Goal: Task Accomplishment & Management: Manage account settings

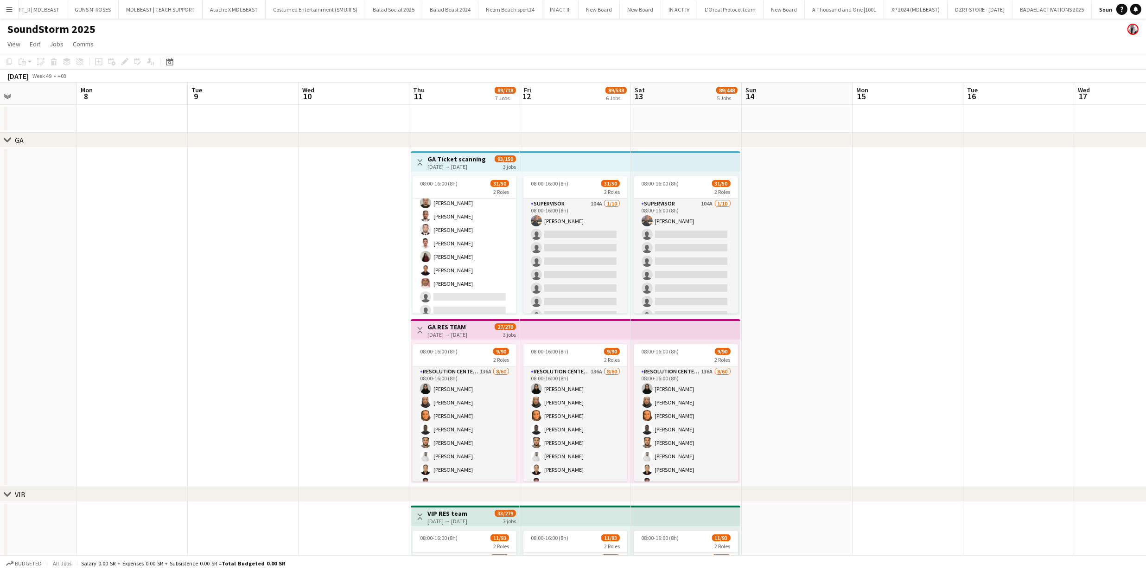
scroll to position [480, 0]
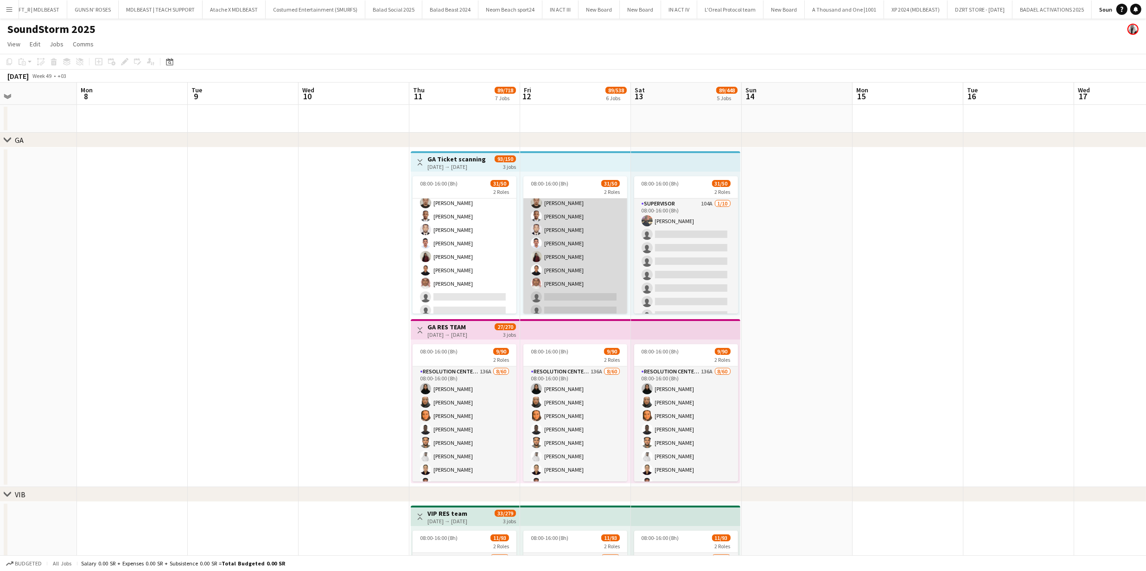
click at [554, 251] on app-card-role "Ticket Scanner 160A 30/40 08:00-16:00 (8h) [PERSON_NAME] [PERSON_NAME] [PERSON_…" at bounding box center [575, 149] width 104 height 556
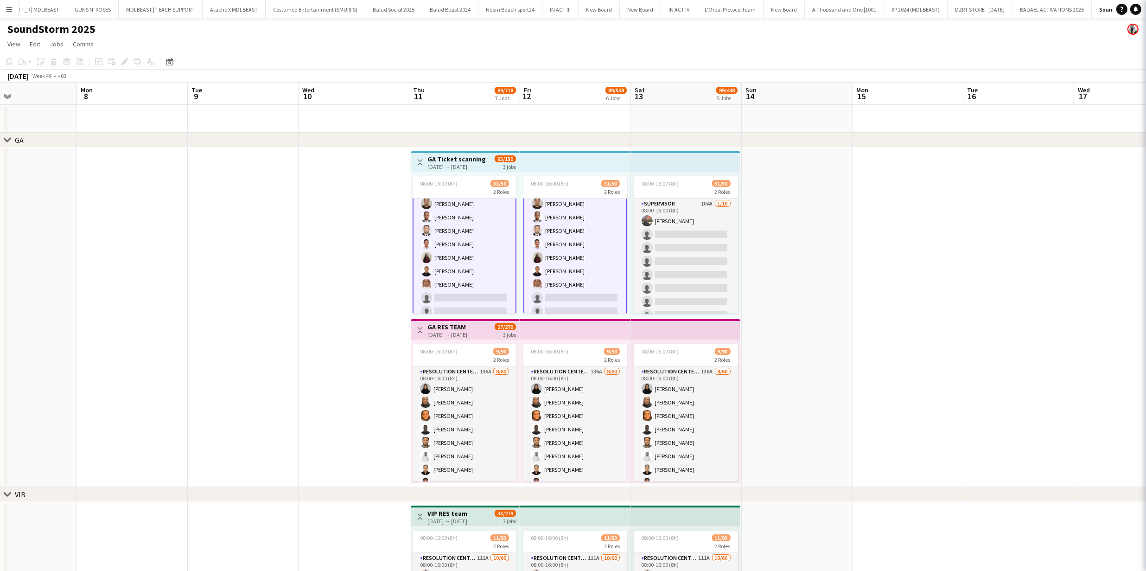
scroll to position [481, 0]
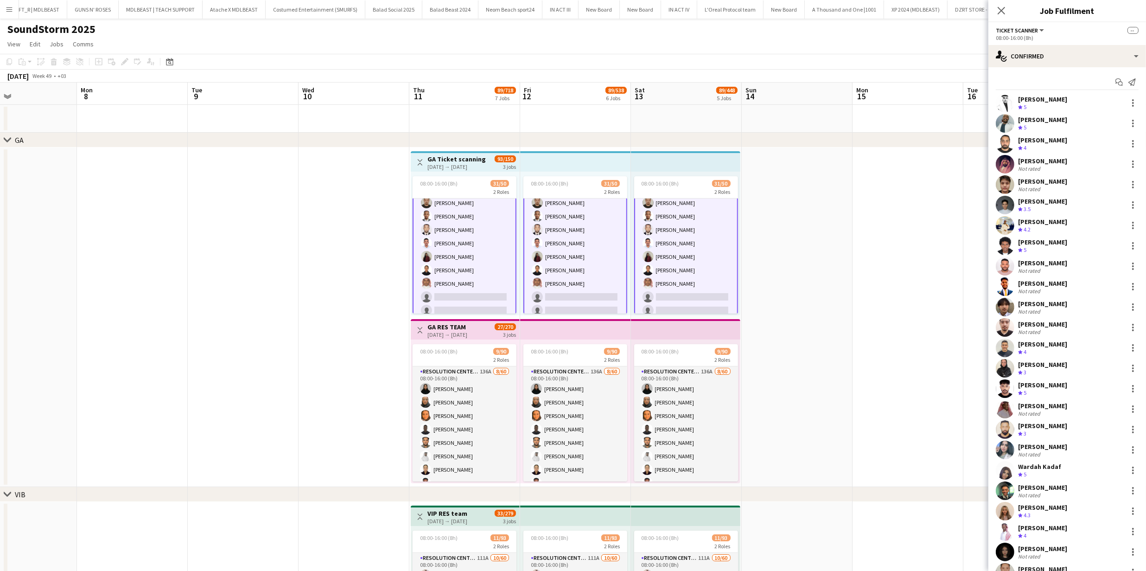
click at [554, 251] on app-card-role "Ticket Scanner 160A 30/40 08:00-16:00 (8h) [PERSON_NAME] [PERSON_NAME] [PERSON_…" at bounding box center [575, 149] width 104 height 558
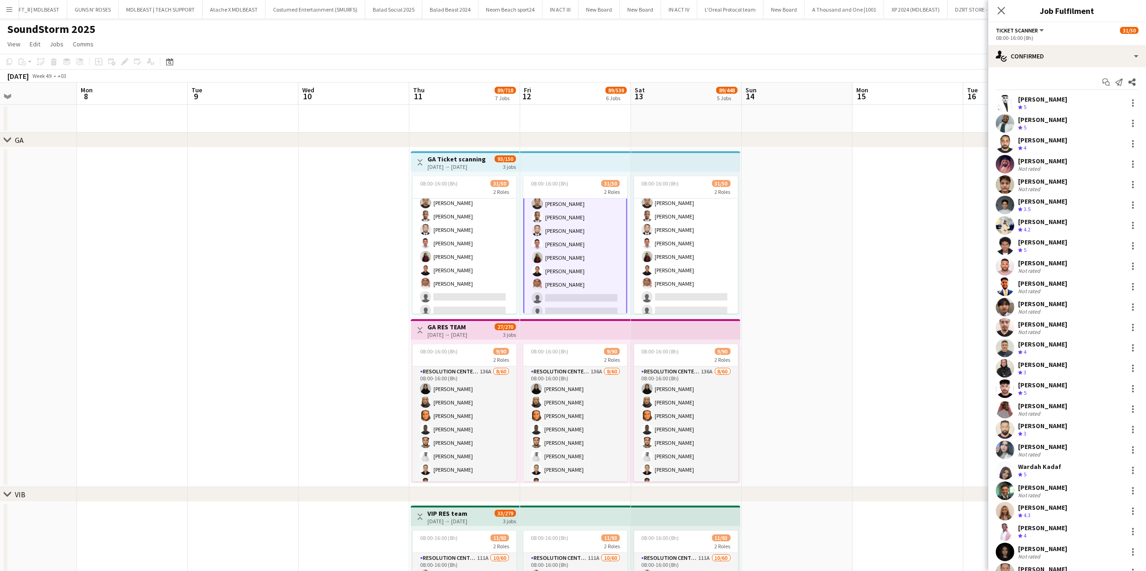
drag, startPoint x: 248, startPoint y: 278, endPoint x: 290, endPoint y: 280, distance: 42.3
click at [248, 278] on app-date-cell at bounding box center [243, 316] width 111 height 339
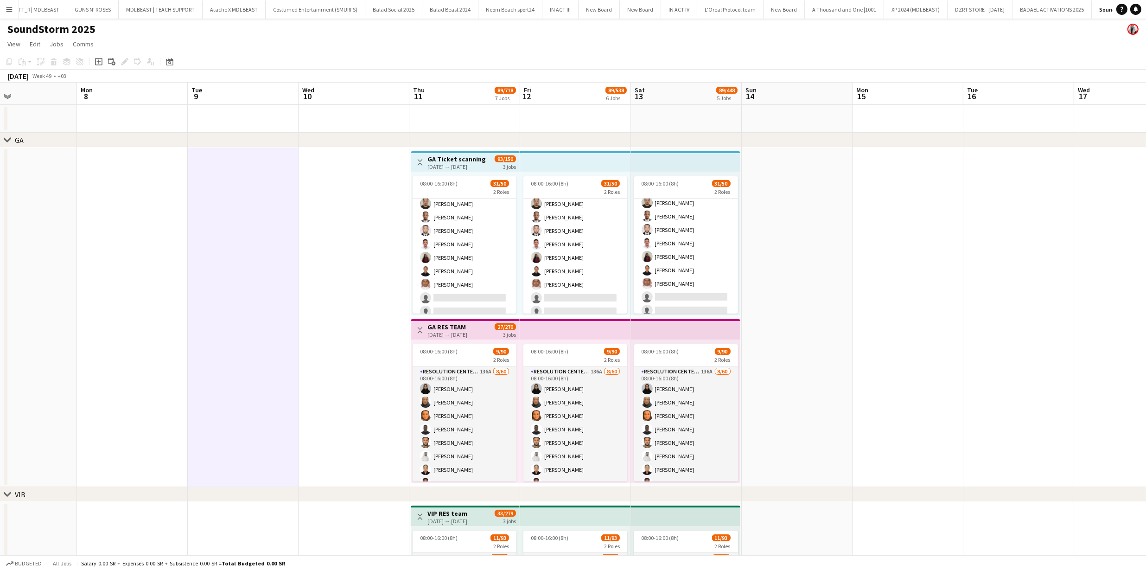
scroll to position [479, 0]
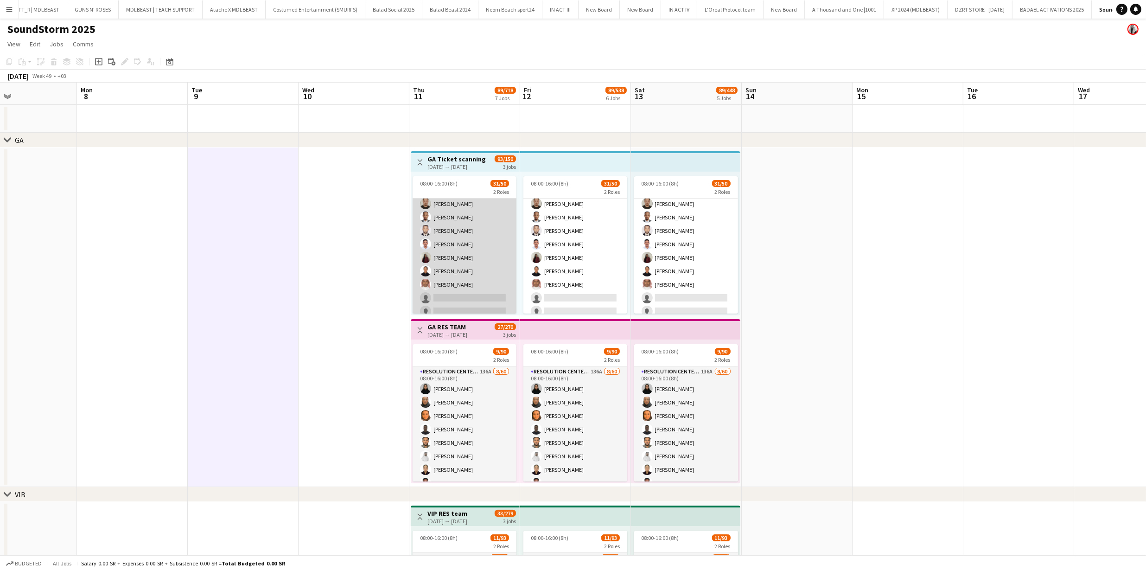
click at [427, 296] on app-card-role "Ticket Scanner 160A 30/40 08:00-16:00 (8h) [PERSON_NAME] [PERSON_NAME] [PERSON_…" at bounding box center [465, 150] width 104 height 556
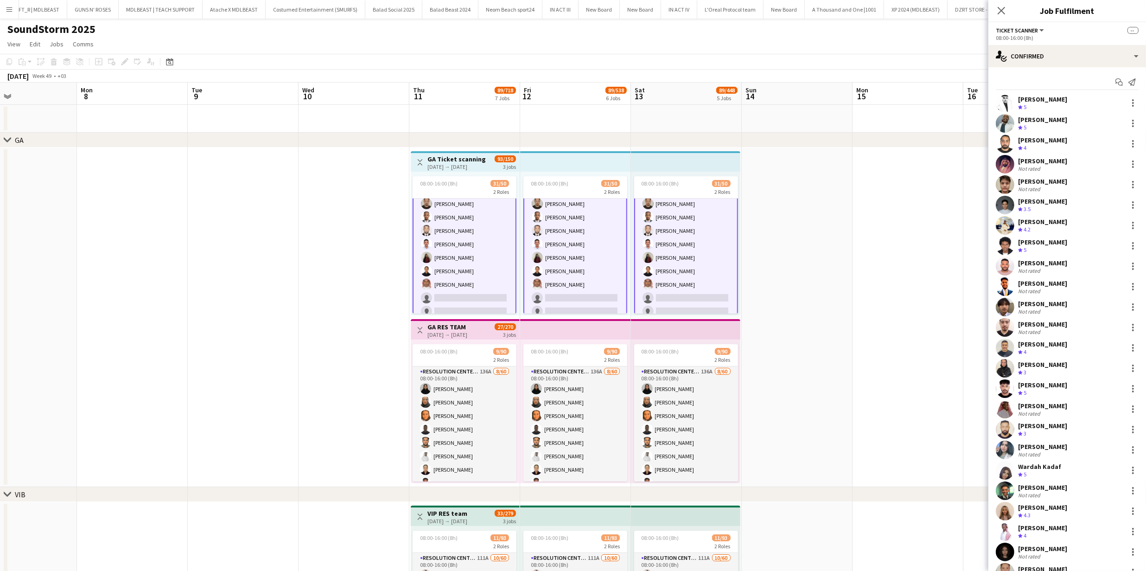
scroll to position [363, 0]
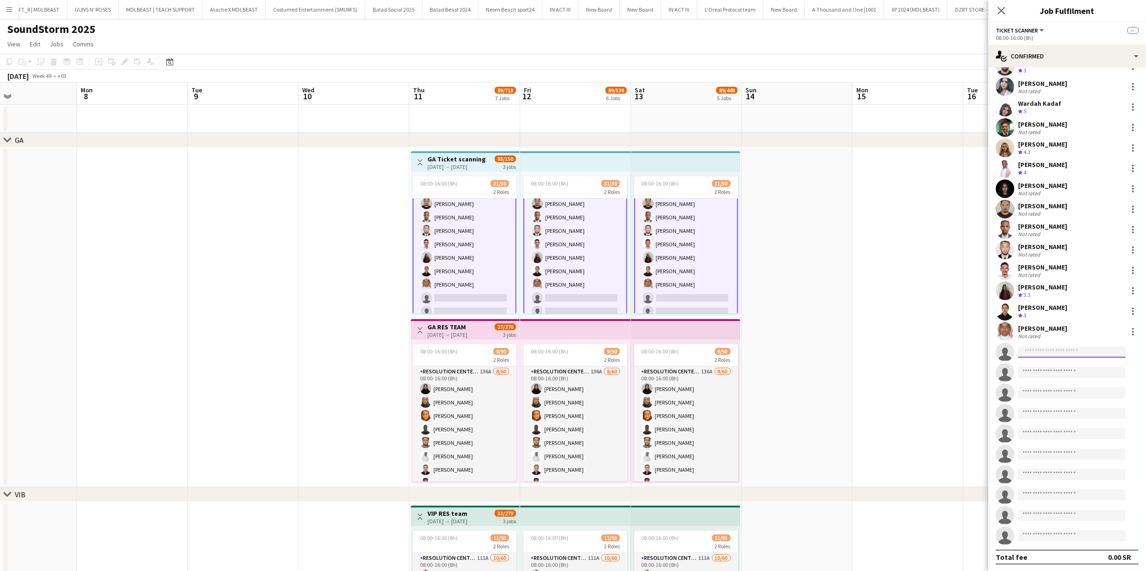
click at [1059, 353] on input at bounding box center [1072, 351] width 108 height 11
drag, startPoint x: 1053, startPoint y: 353, endPoint x: 1058, endPoint y: 375, distance: 22.4
click at [1053, 355] on input "**********" at bounding box center [1072, 351] width 108 height 11
type input "**********"
click at [1053, 364] on span "[PERSON_NAME]" at bounding box center [1051, 365] width 53 height 8
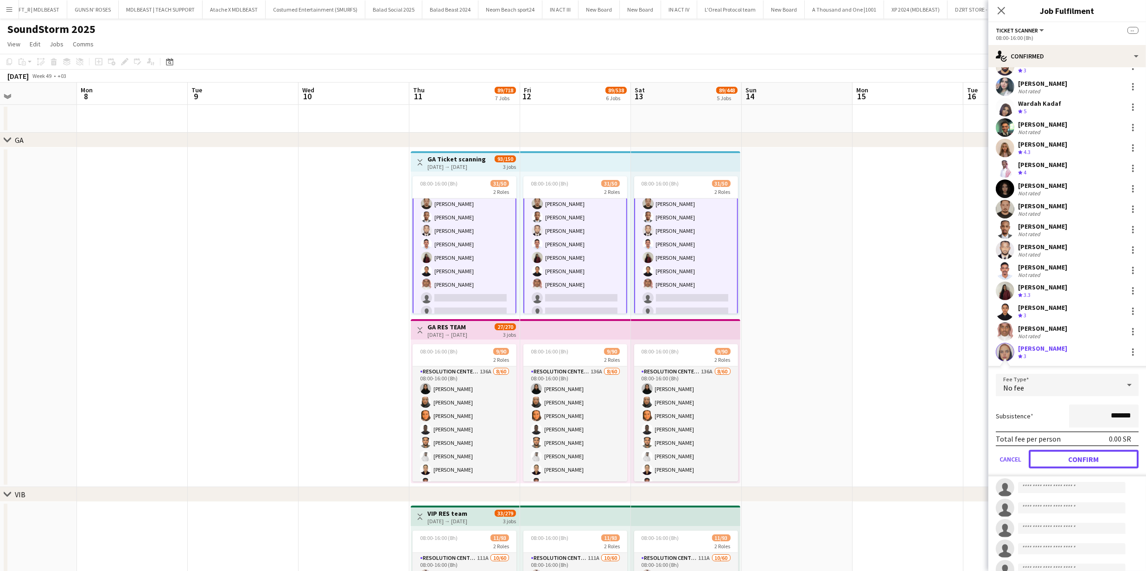
drag, startPoint x: 1077, startPoint y: 462, endPoint x: 1051, endPoint y: 439, distance: 34.5
click at [1077, 462] on button "Confirm" at bounding box center [1084, 459] width 110 height 19
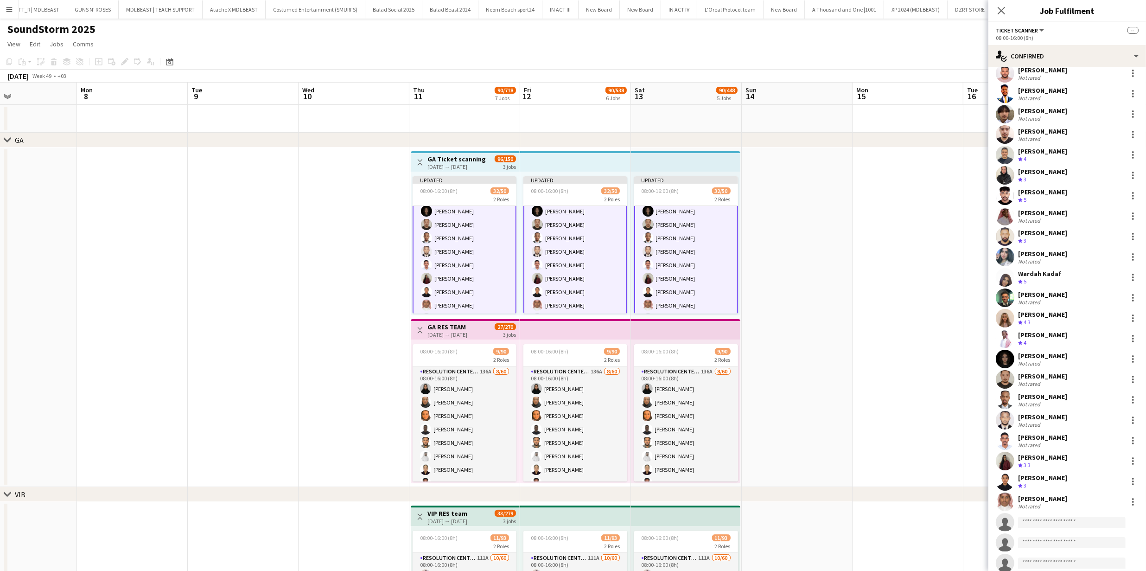
scroll to position [0, 0]
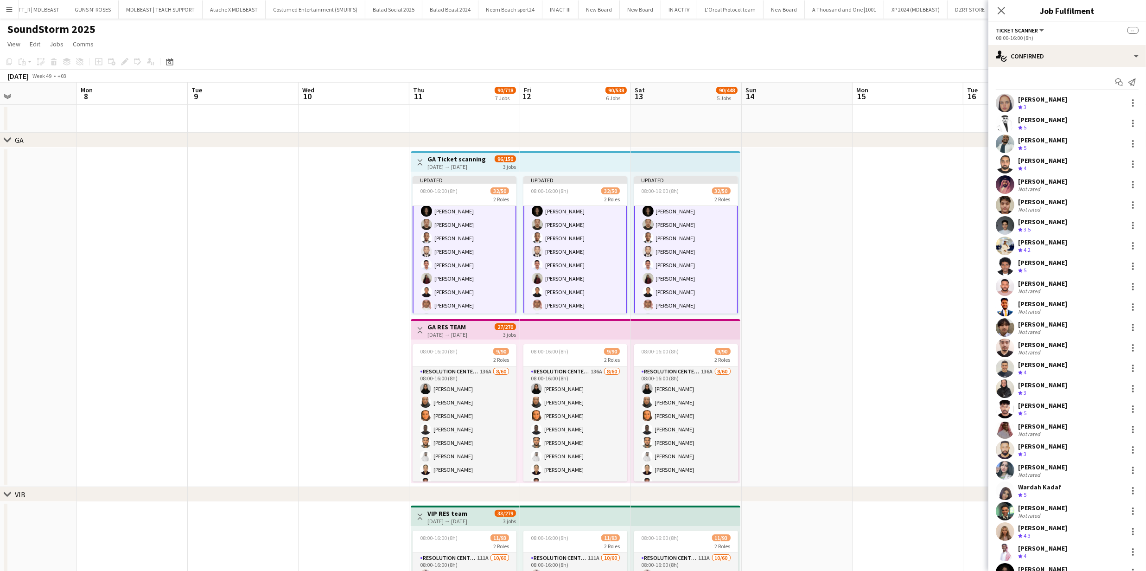
click at [1003, 91] on div "Start chat Send notification [PERSON_NAME] Crew rating 3 [PERSON_NAME] Crew rat…" at bounding box center [1067, 500] width 158 height 867
click at [1004, 95] on app-user-avatar at bounding box center [1005, 103] width 19 height 19
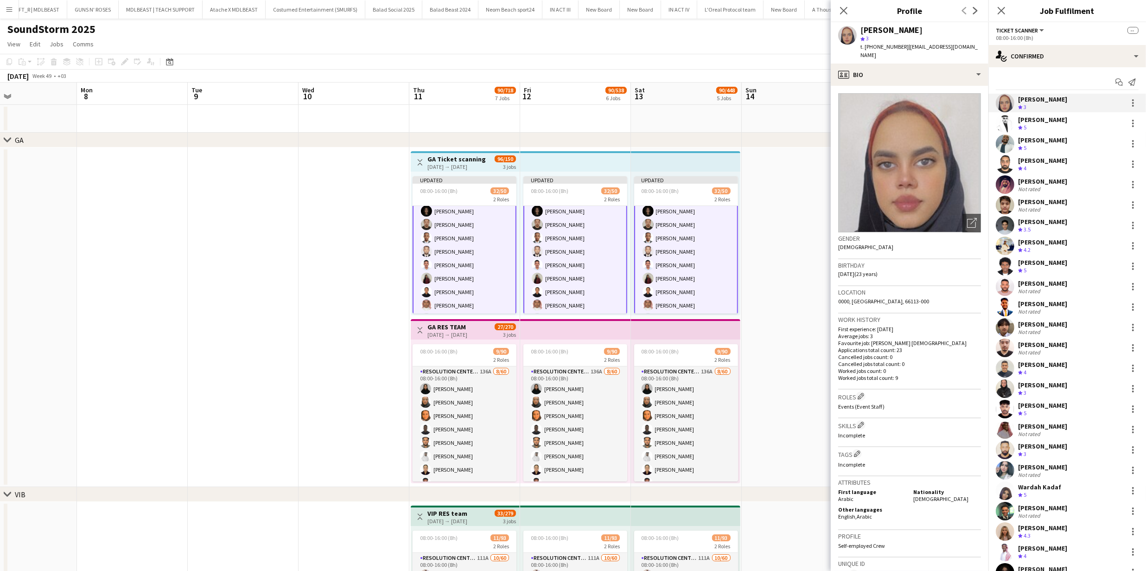
drag, startPoint x: 780, startPoint y: 280, endPoint x: 1081, endPoint y: 83, distance: 359.5
click at [781, 280] on app-date-cell at bounding box center [797, 316] width 111 height 339
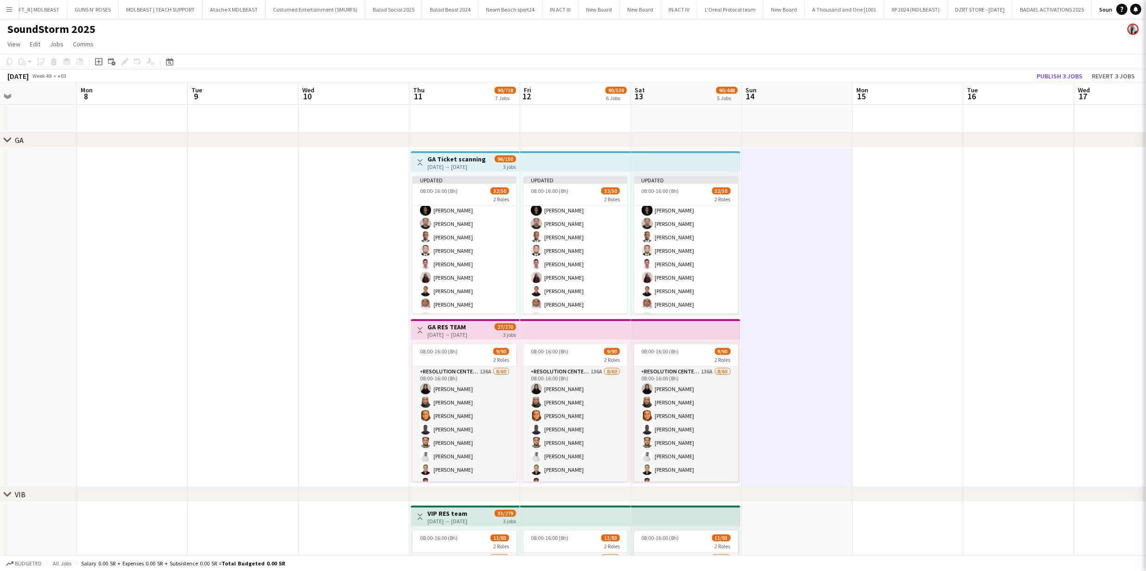
scroll to position [479, 0]
click at [1080, 78] on button "Publish 3 jobs" at bounding box center [1059, 76] width 53 height 12
